Goal: Ask a question

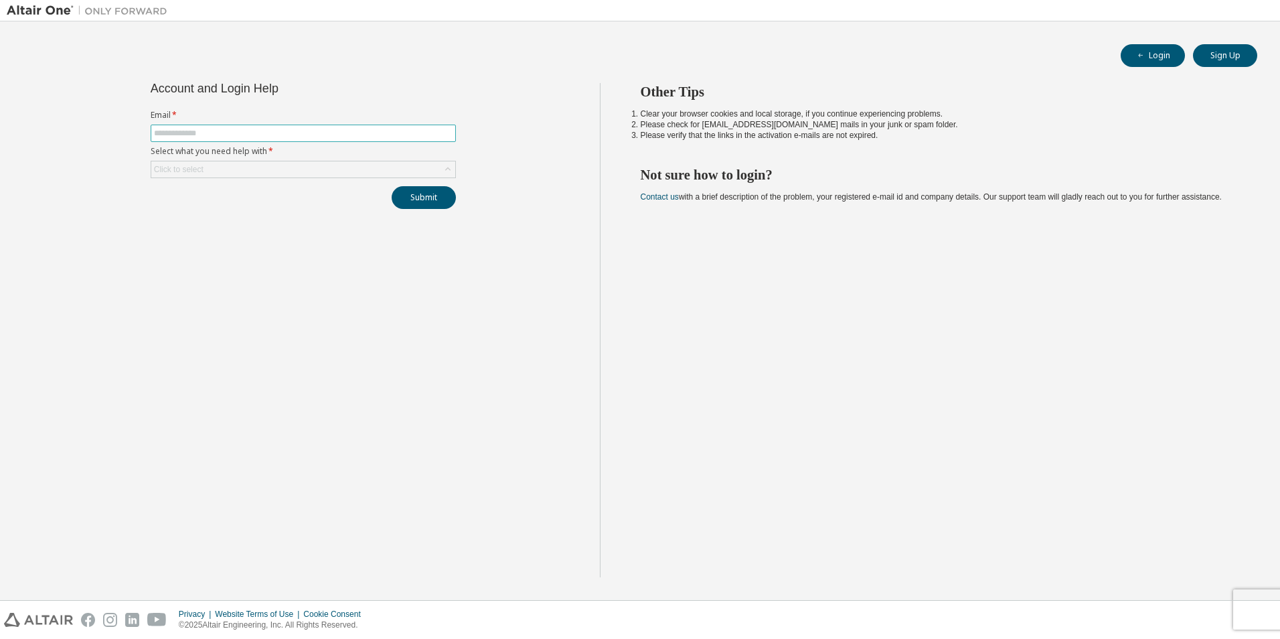
click at [272, 133] on input "text" at bounding box center [303, 133] width 299 height 11
type input "**********"
click at [278, 169] on div "Click to select" at bounding box center [303, 169] width 304 height 16
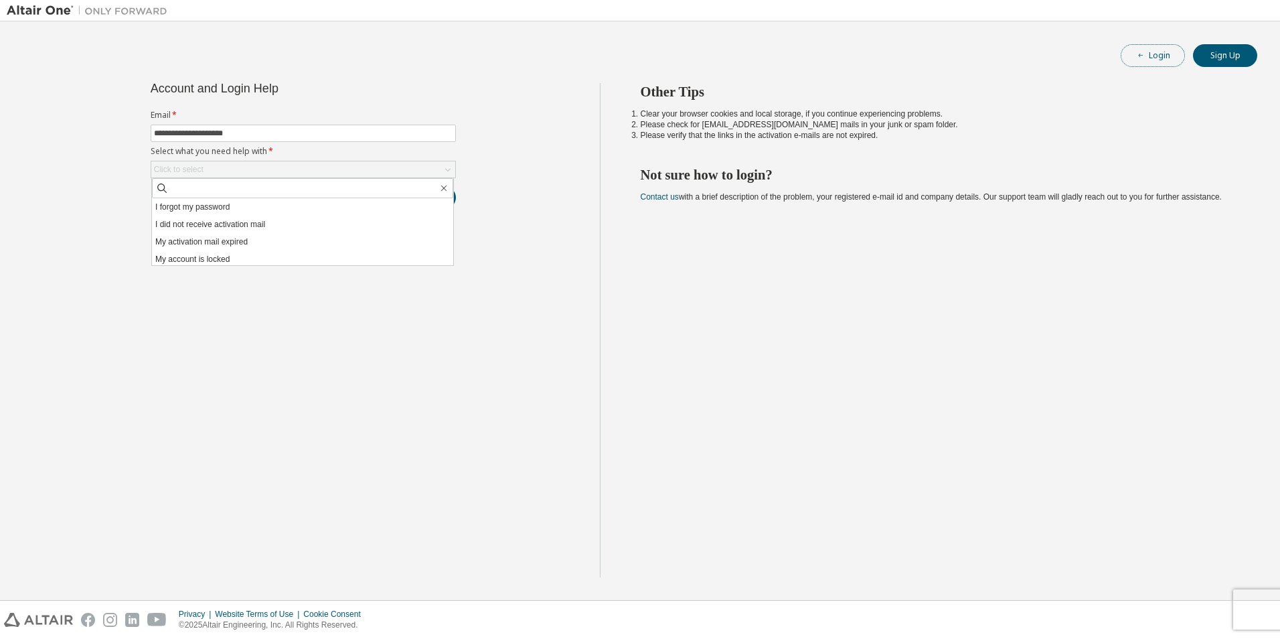
click at [1136, 56] on span "button" at bounding box center [1140, 55] width 11 height 11
